Goal: Information Seeking & Learning: Stay updated

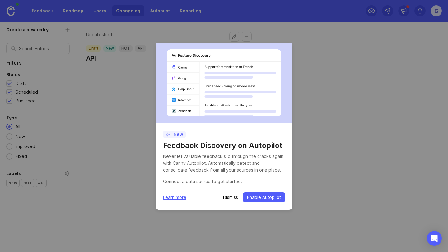
click at [228, 200] on p "Dismiss" at bounding box center [230, 198] width 15 height 6
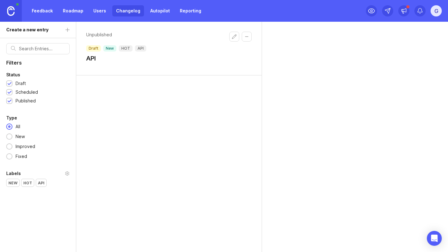
click at [437, 15] on div "g" at bounding box center [435, 10] width 11 height 11
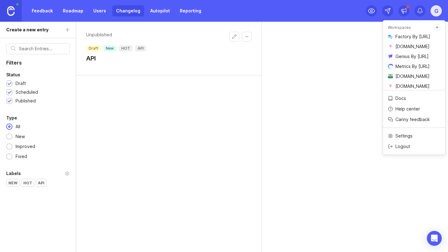
click at [409, 144] on p "Logout" at bounding box center [402, 147] width 15 height 6
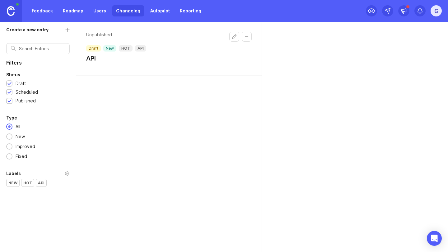
click at [93, 59] on h1 "API" at bounding box center [116, 58] width 60 height 9
